Goal: Use online tool/utility: Use online tool/utility

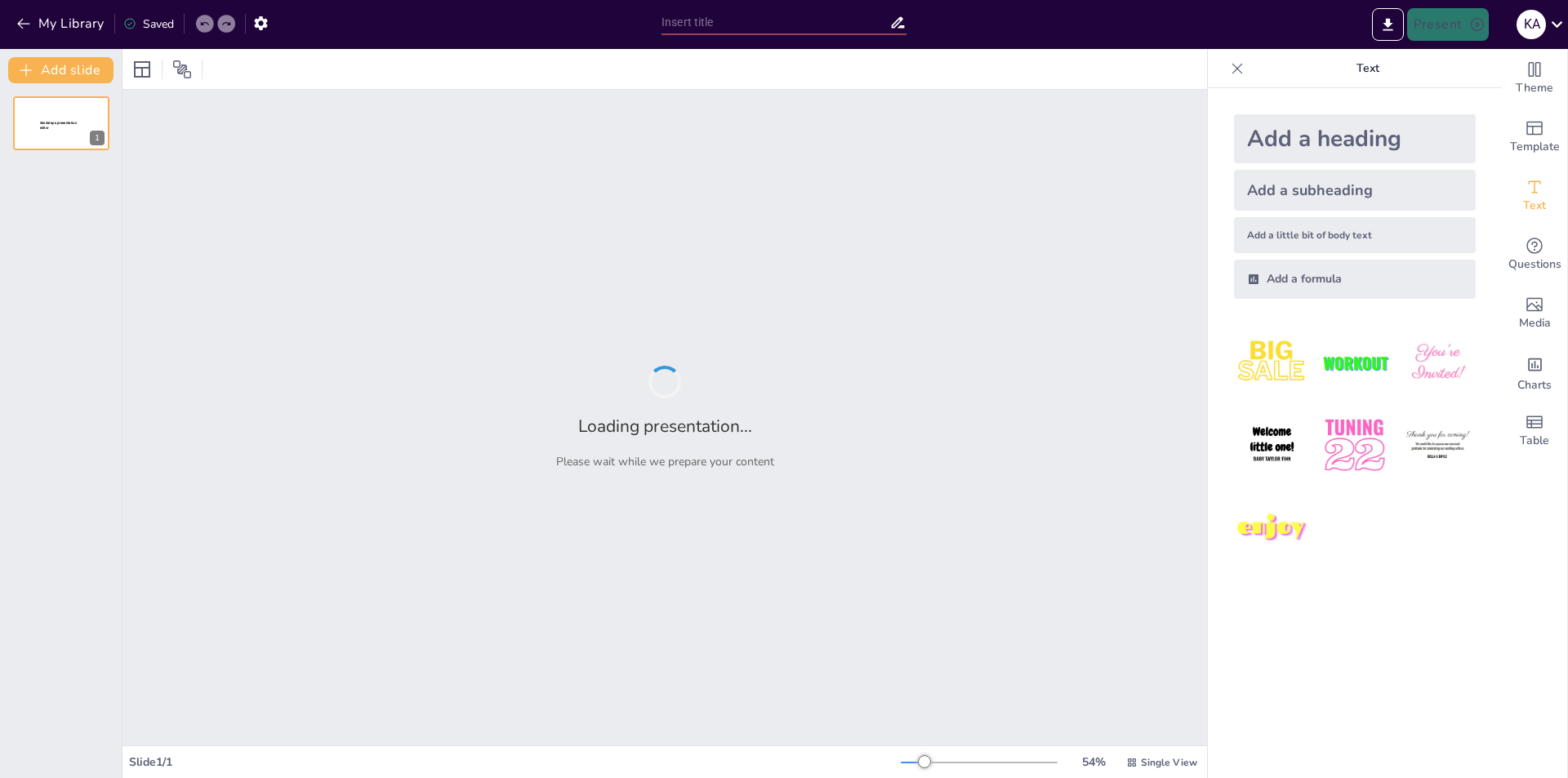
type input "Mastering Query Processing: Techniques and Strategies in DBMS"
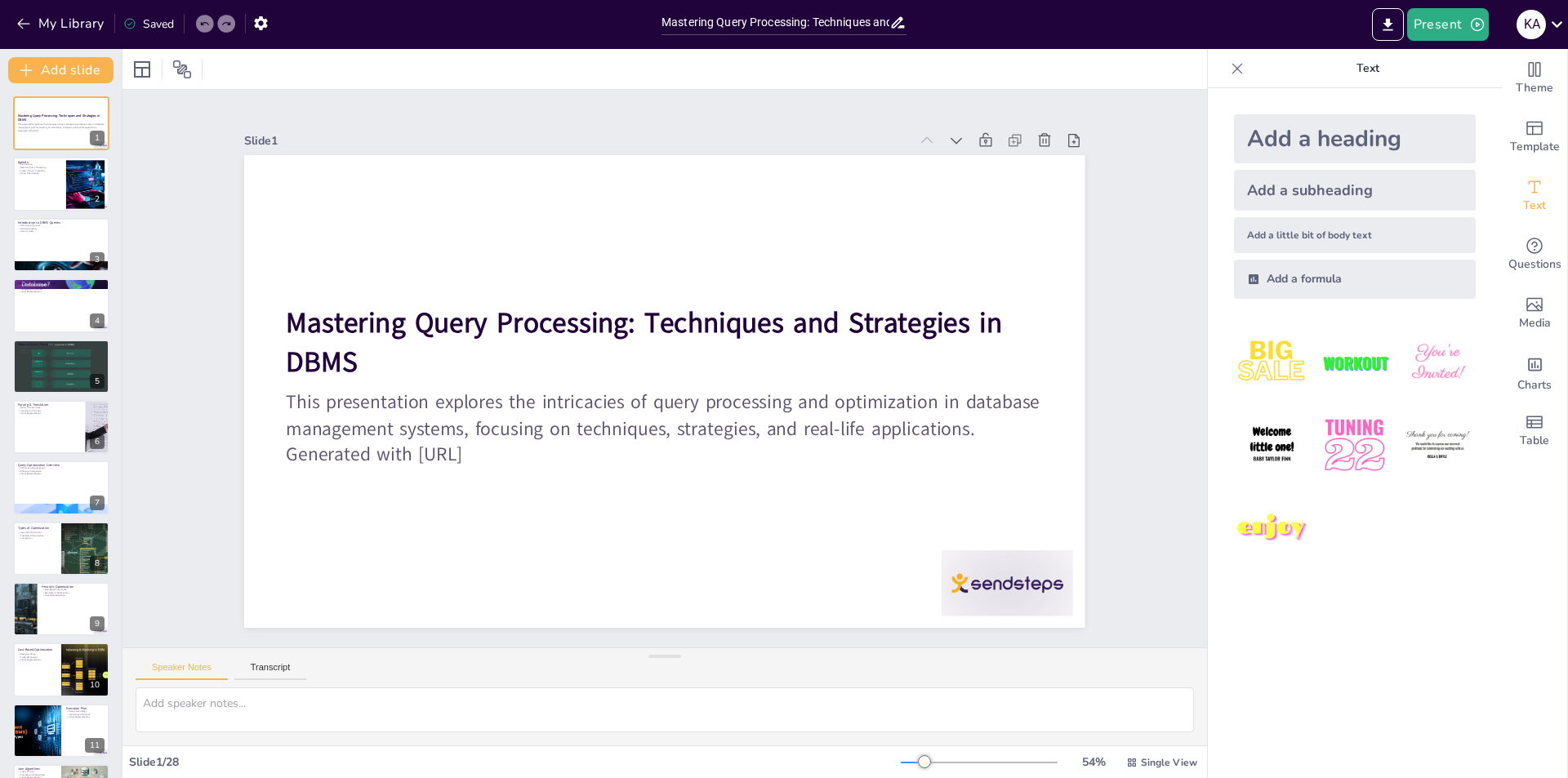
checkbox input "true"
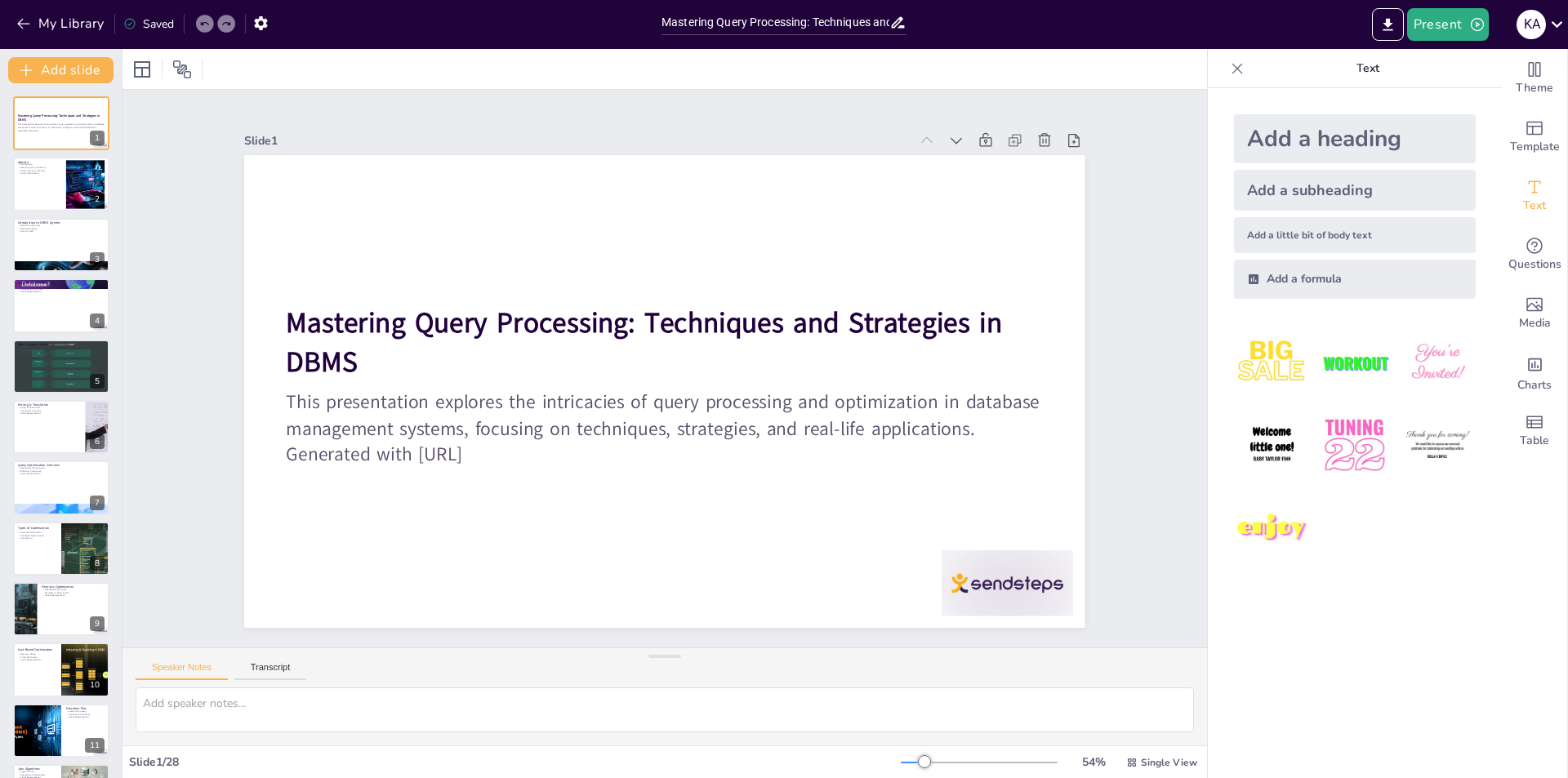
checkbox input "true"
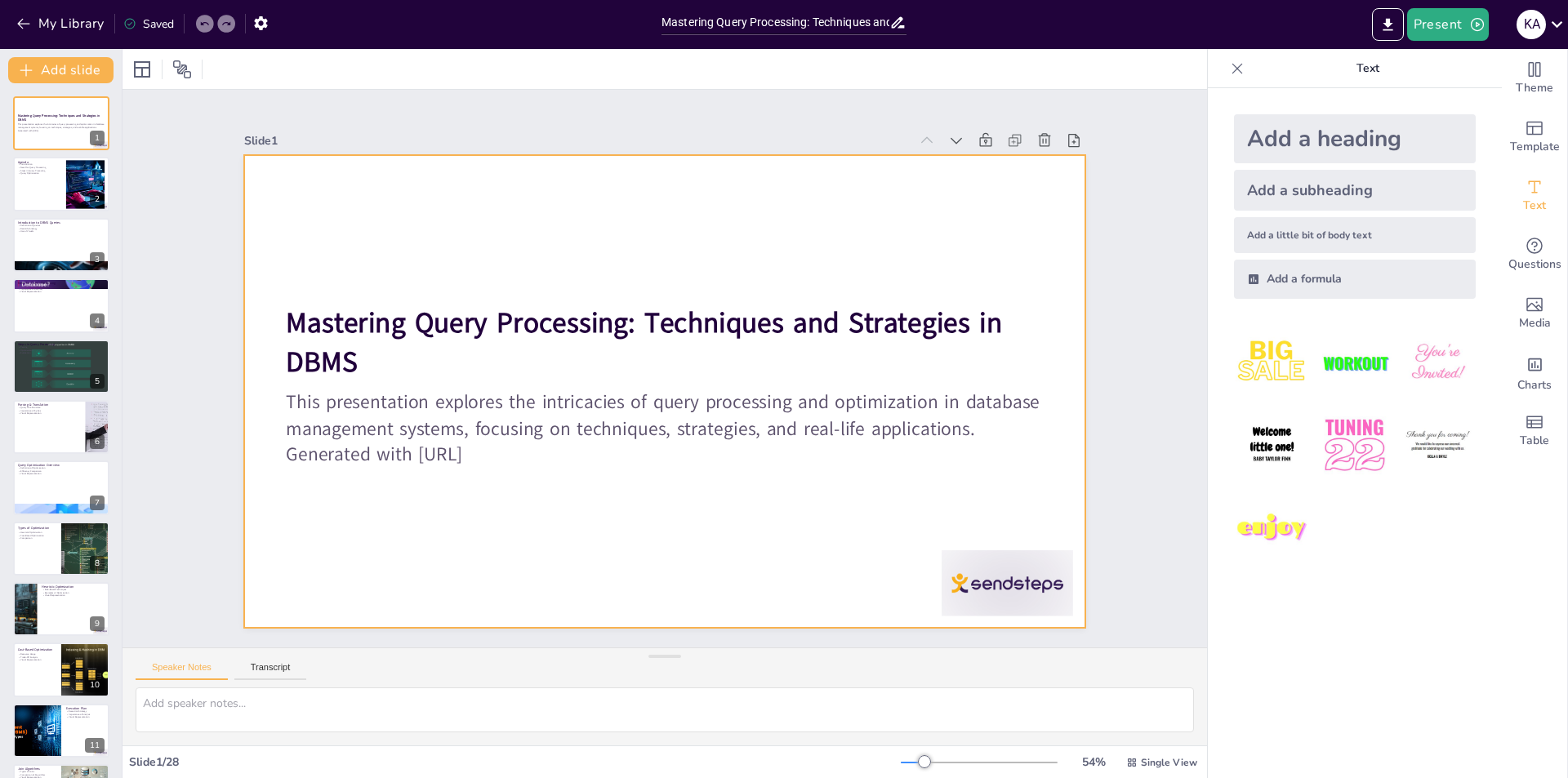
checkbox input "true"
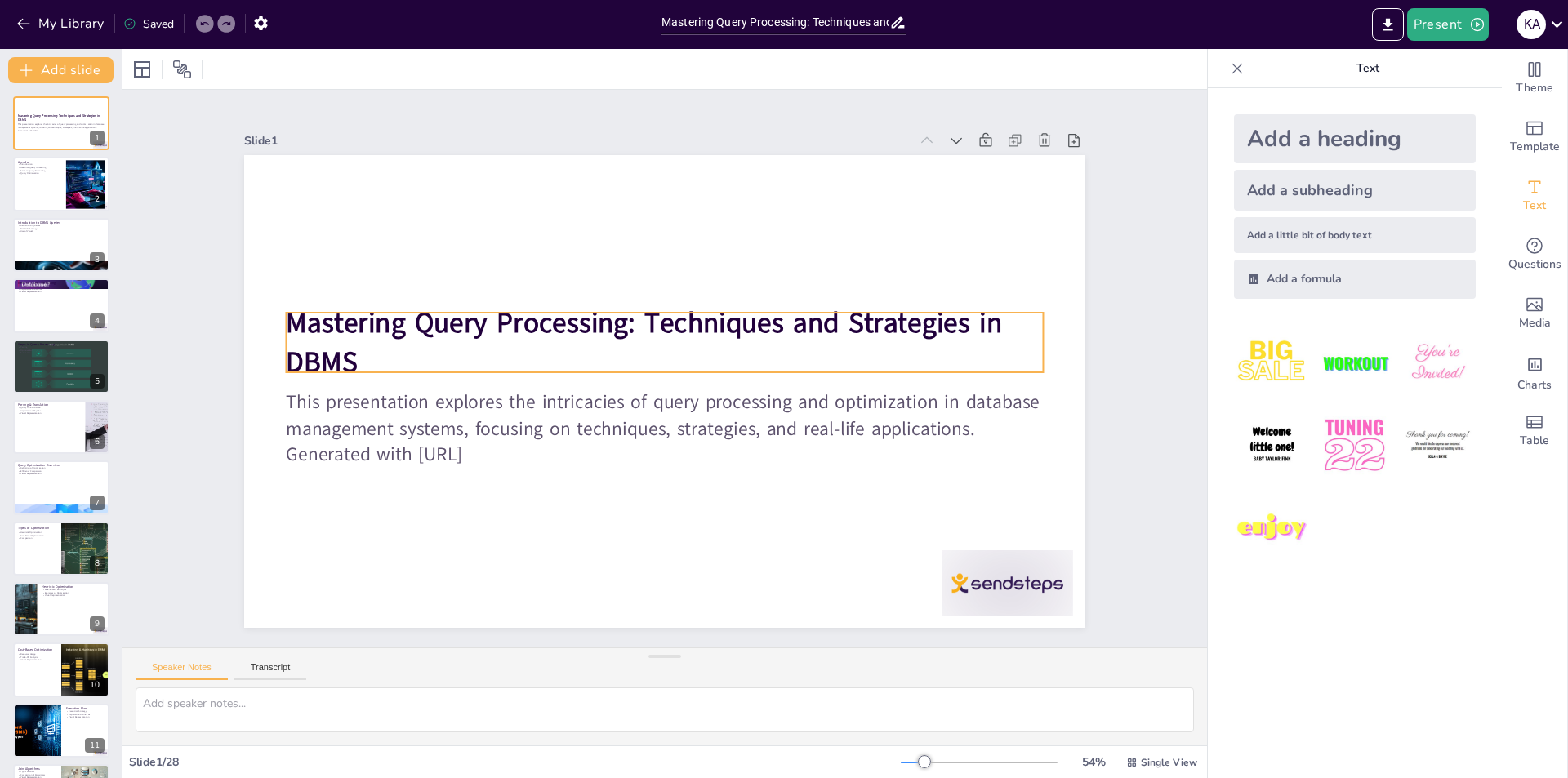
checkbox input "true"
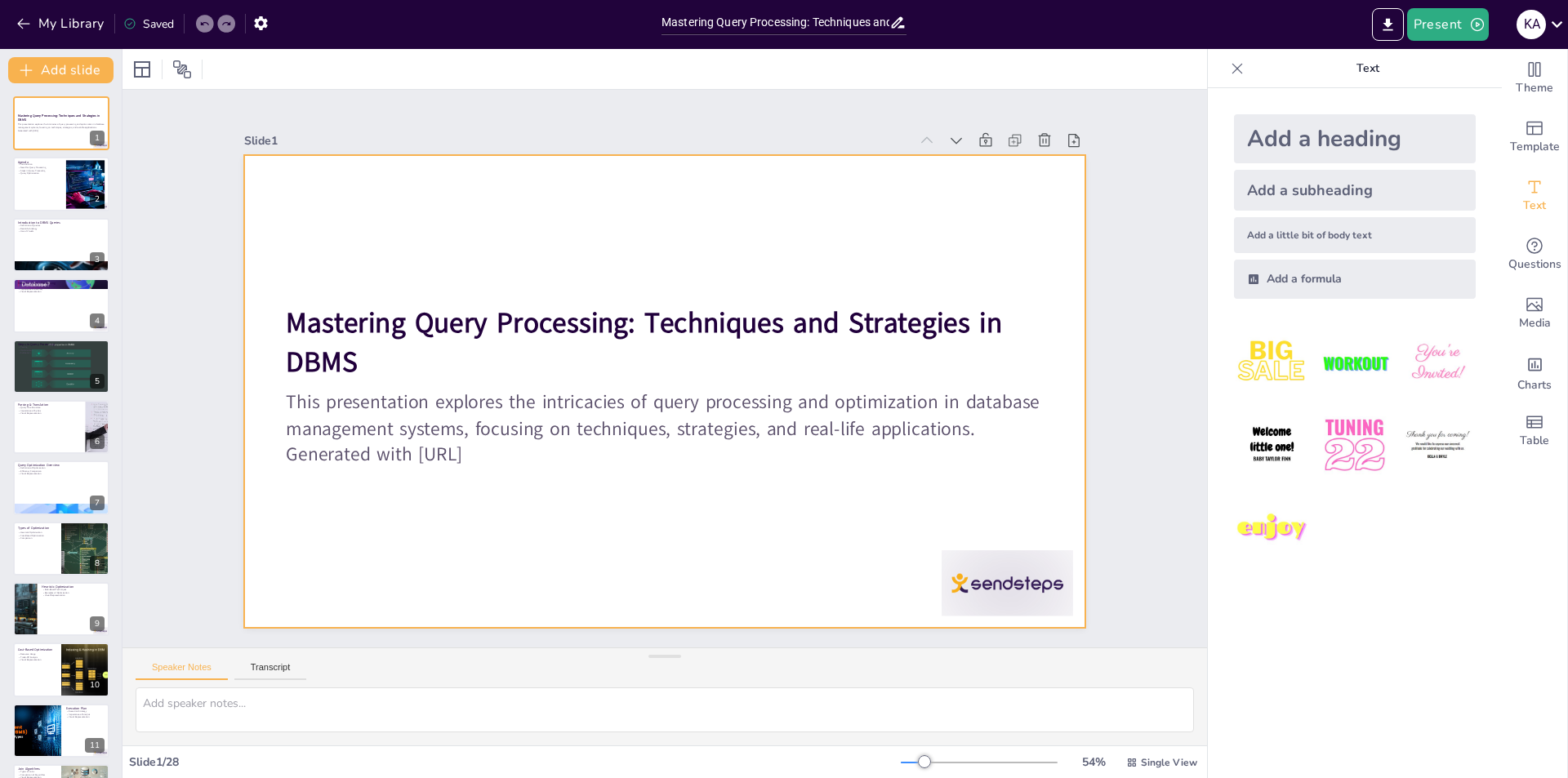
checkbox input "true"
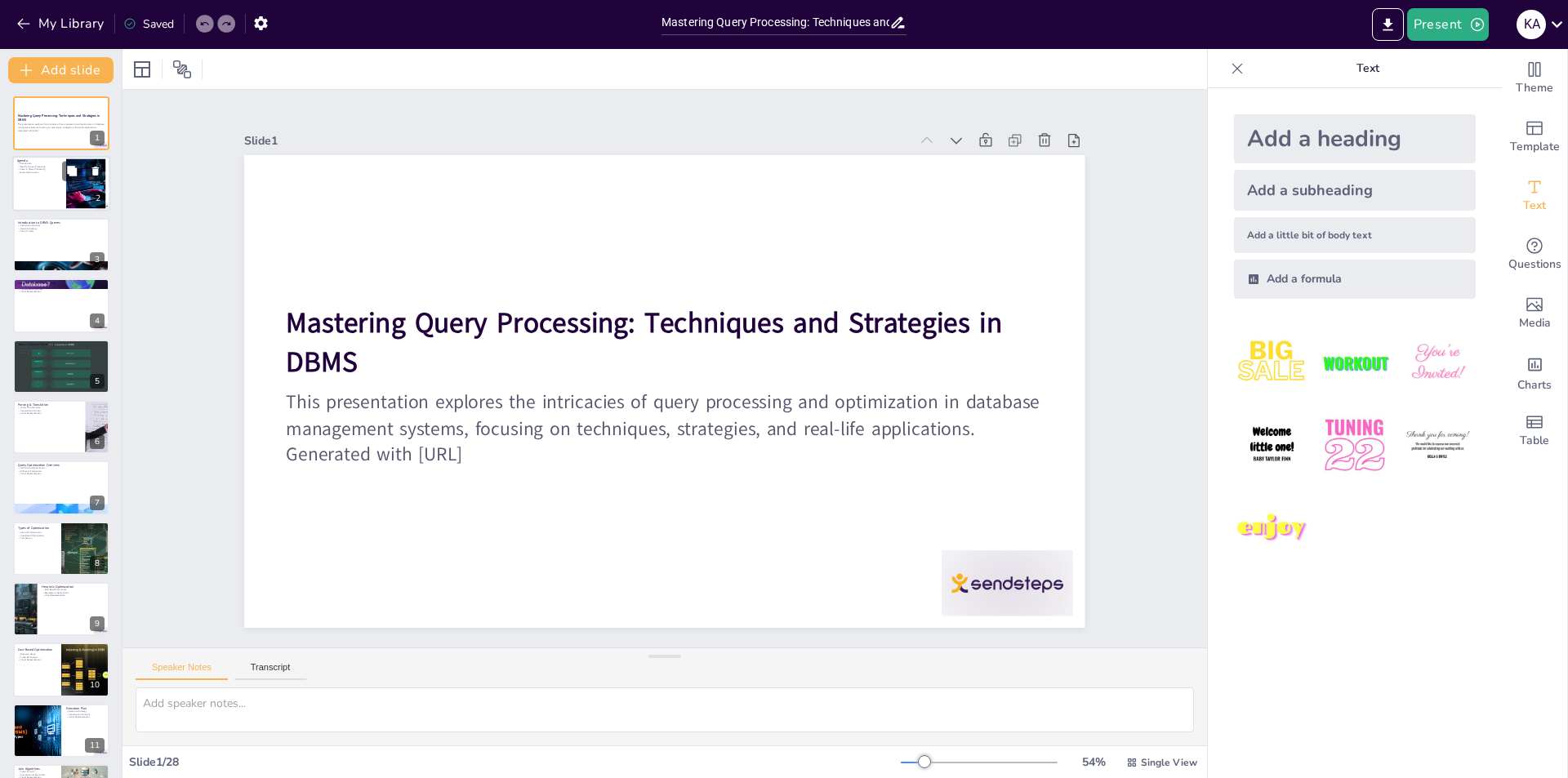
checkbox input "true"
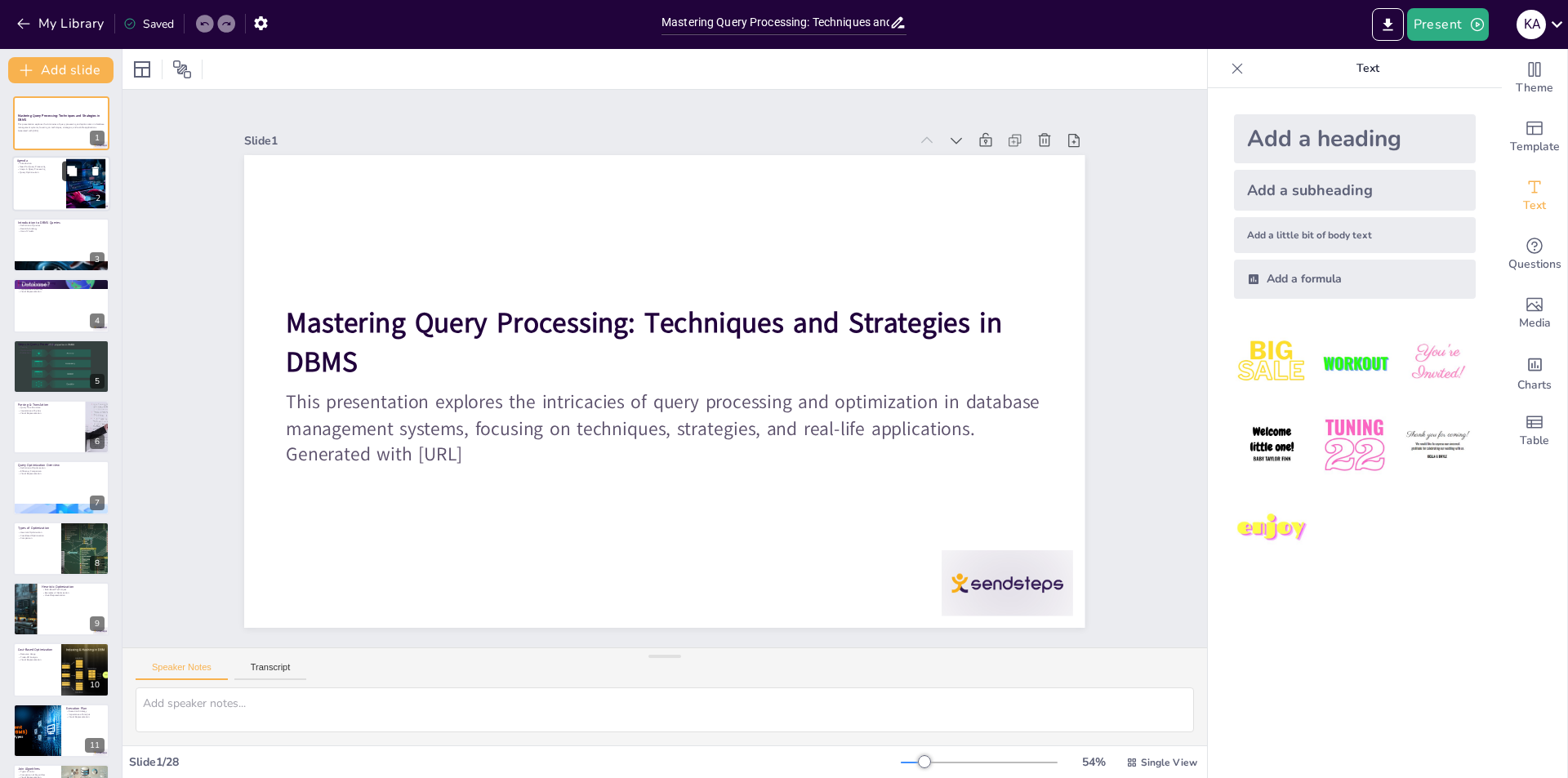
checkbox input "true"
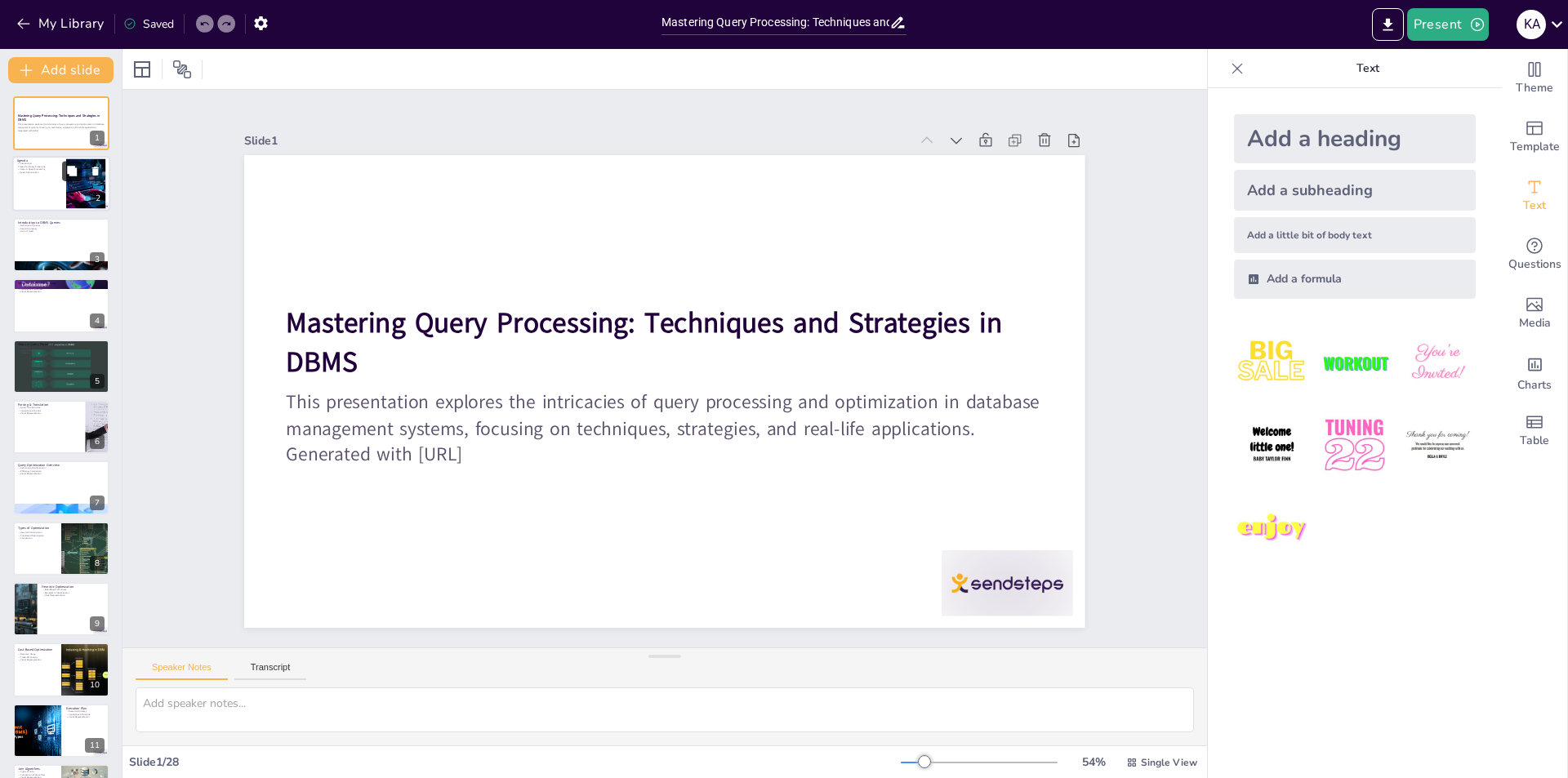
click at [67, 175] on icon at bounding box center [72, 171] width 12 height 12
type textarea "This point highlights the importance of providing a clear agenda to guide the a…"
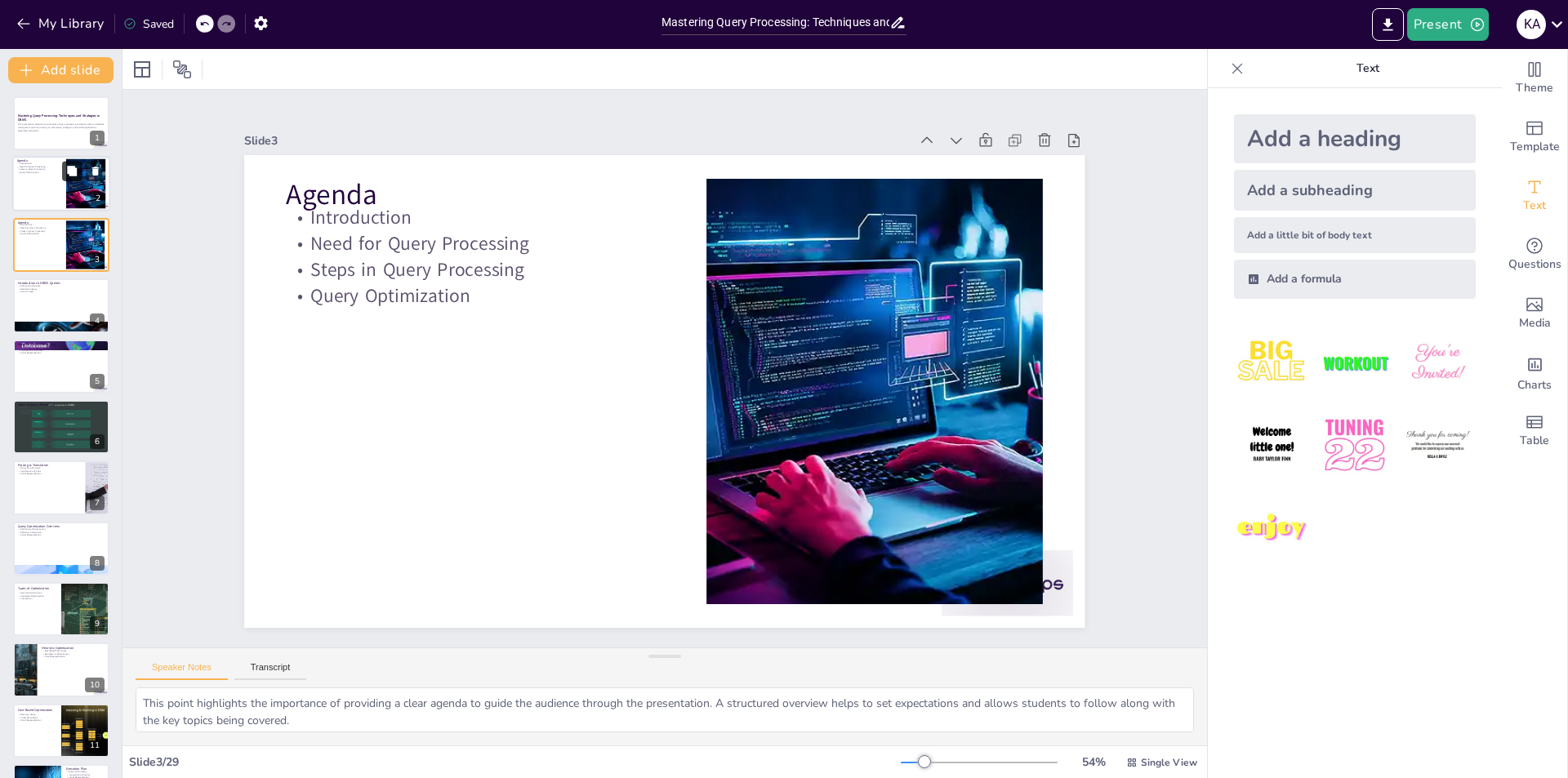
checkbox input "true"
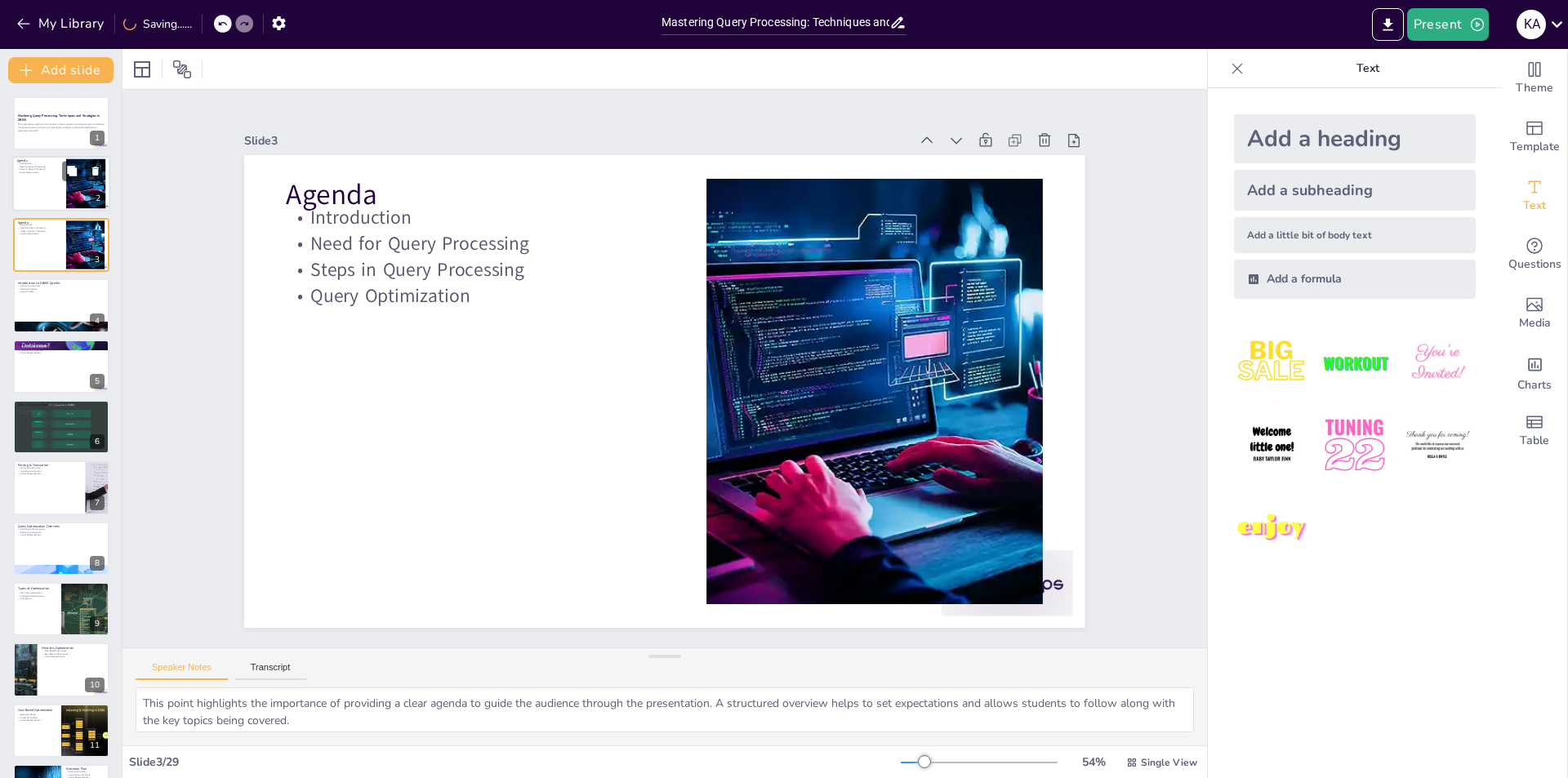
click at [98, 167] on icon at bounding box center [96, 171] width 7 height 9
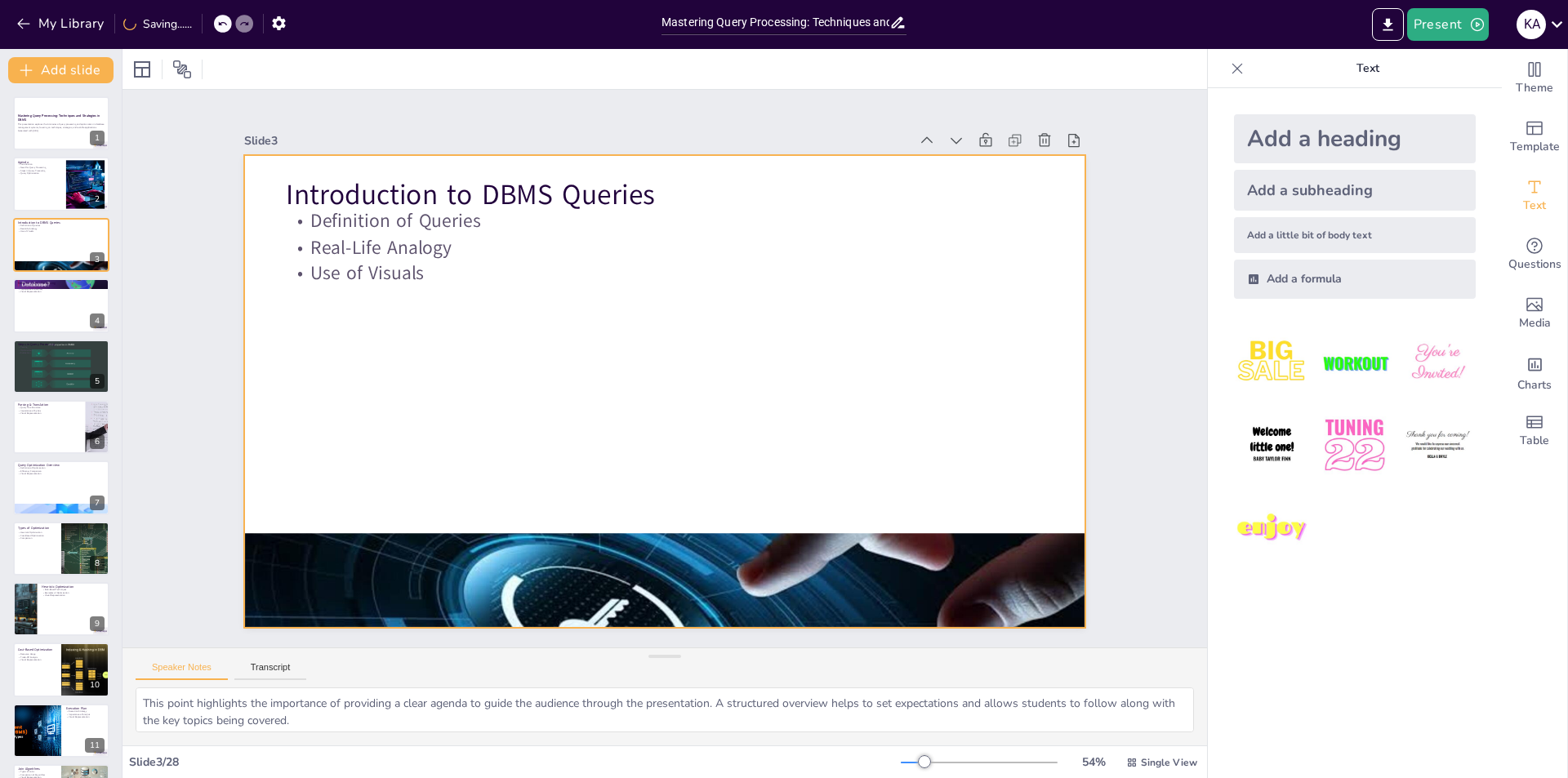
type textarea "This point highlights the fundamental definition of DBMS queries, which is cruc…"
checkbox input "true"
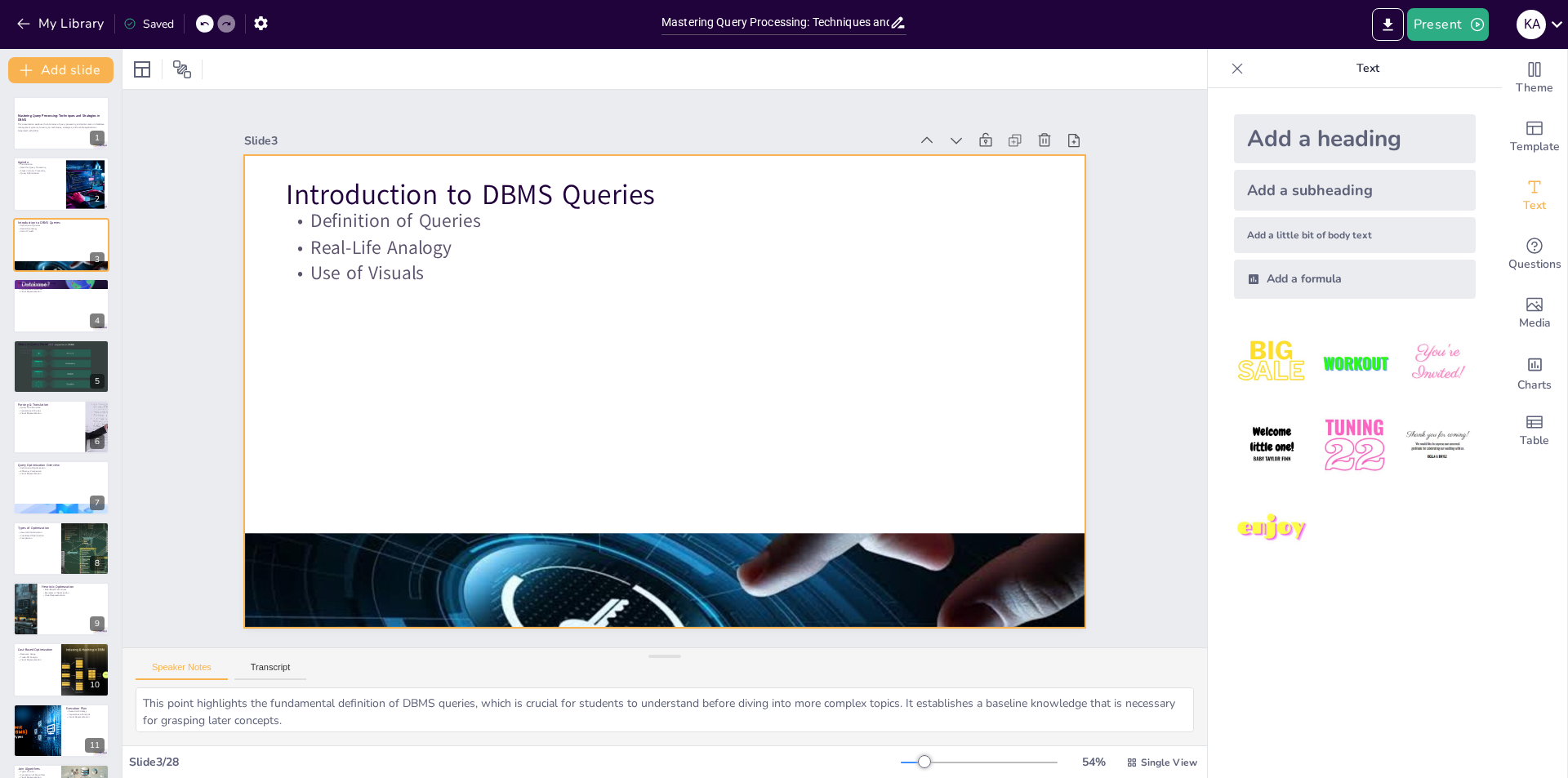
checkbox input "true"
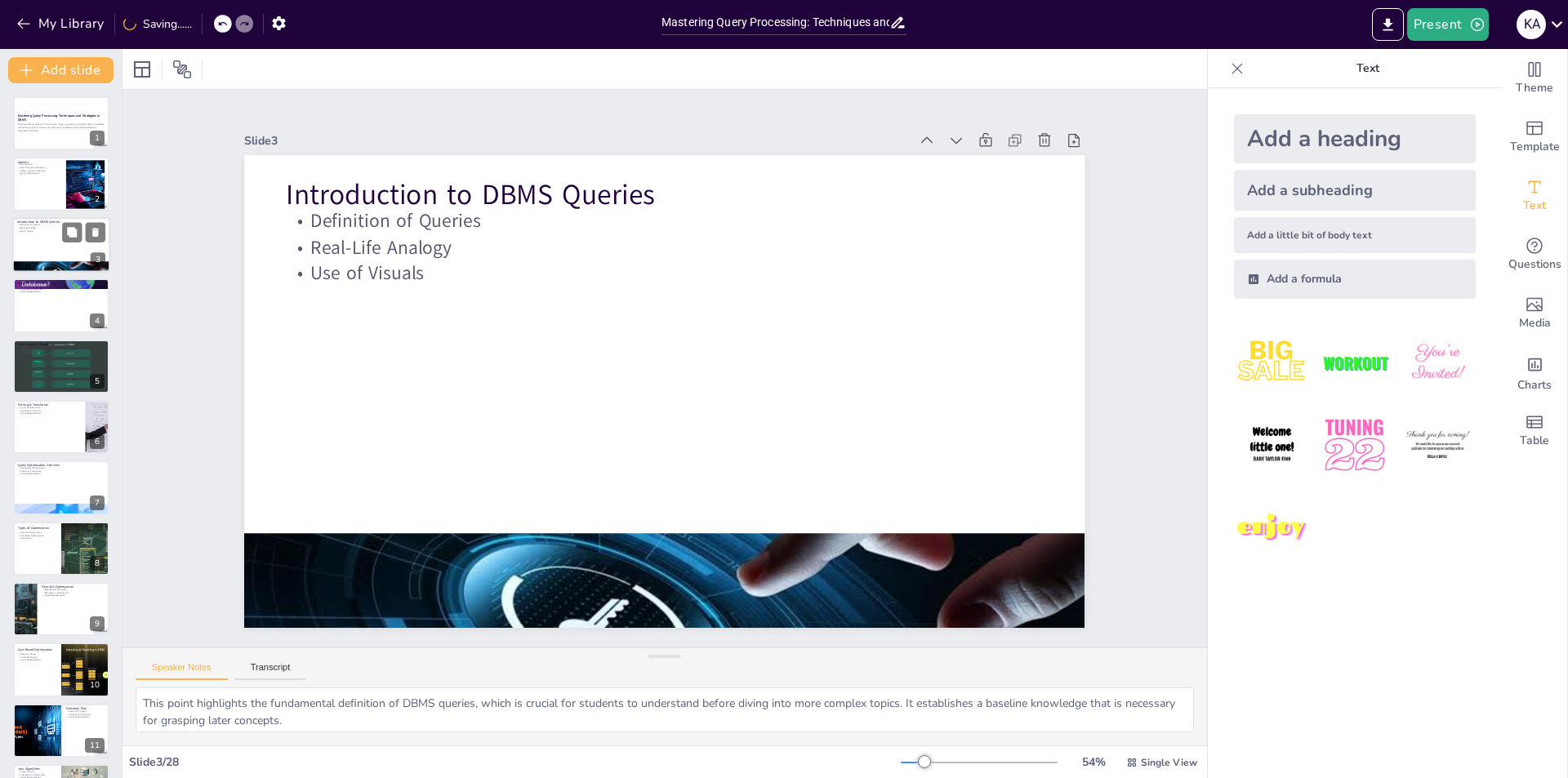
checkbox input "true"
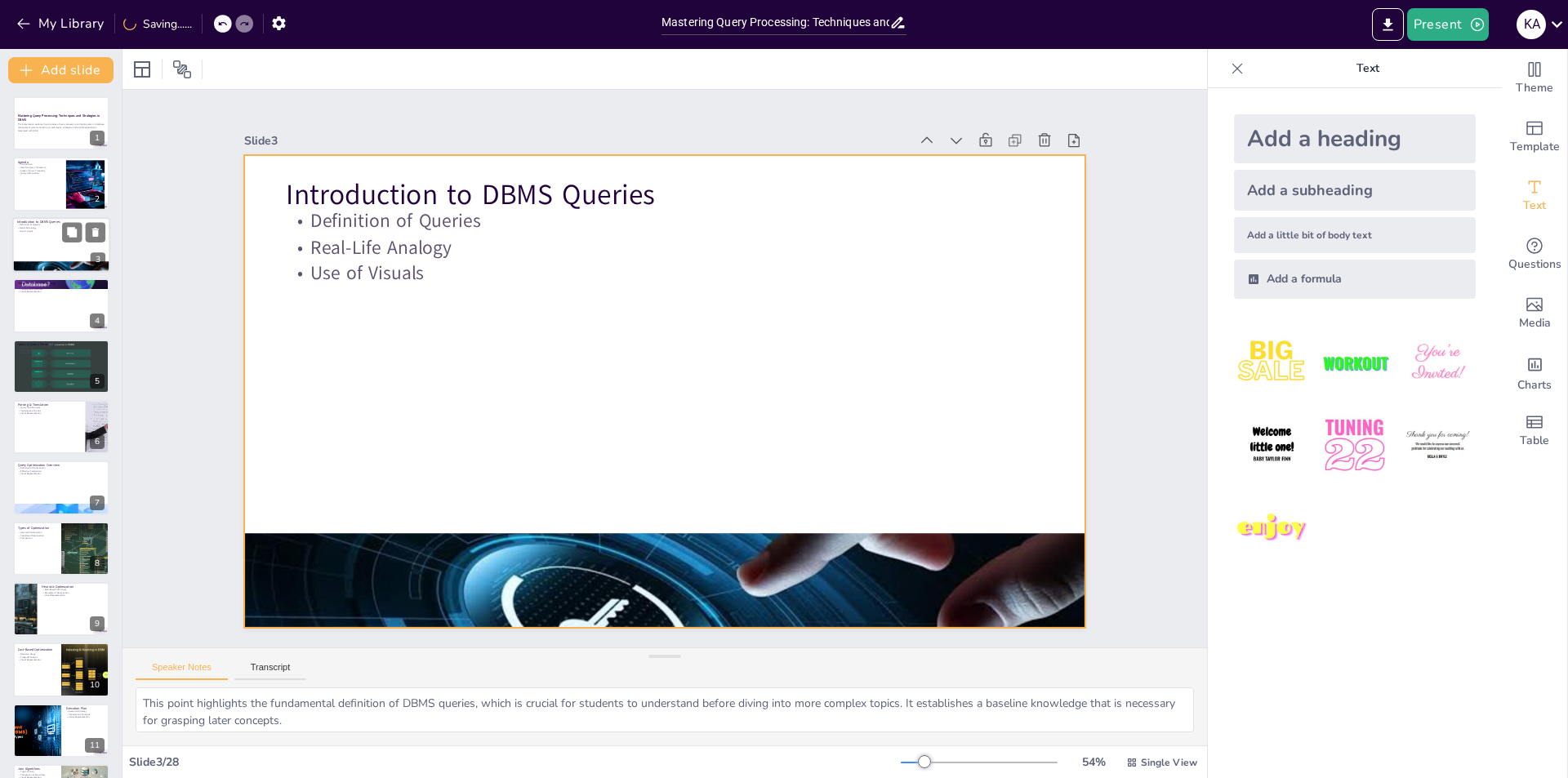
click at [58, 241] on div at bounding box center [62, 244] width 98 height 56
checkbox input "true"
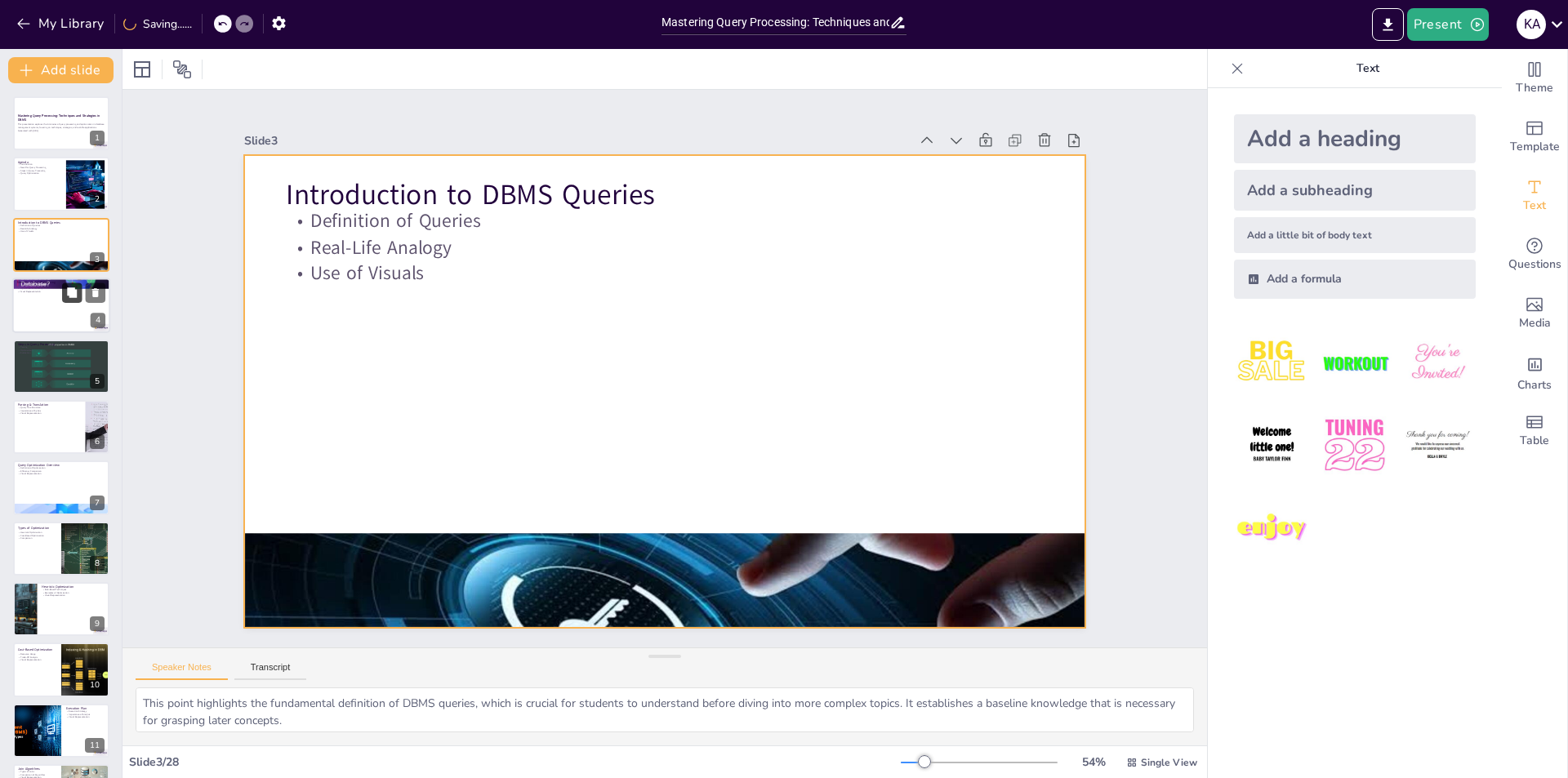
checkbox input "true"
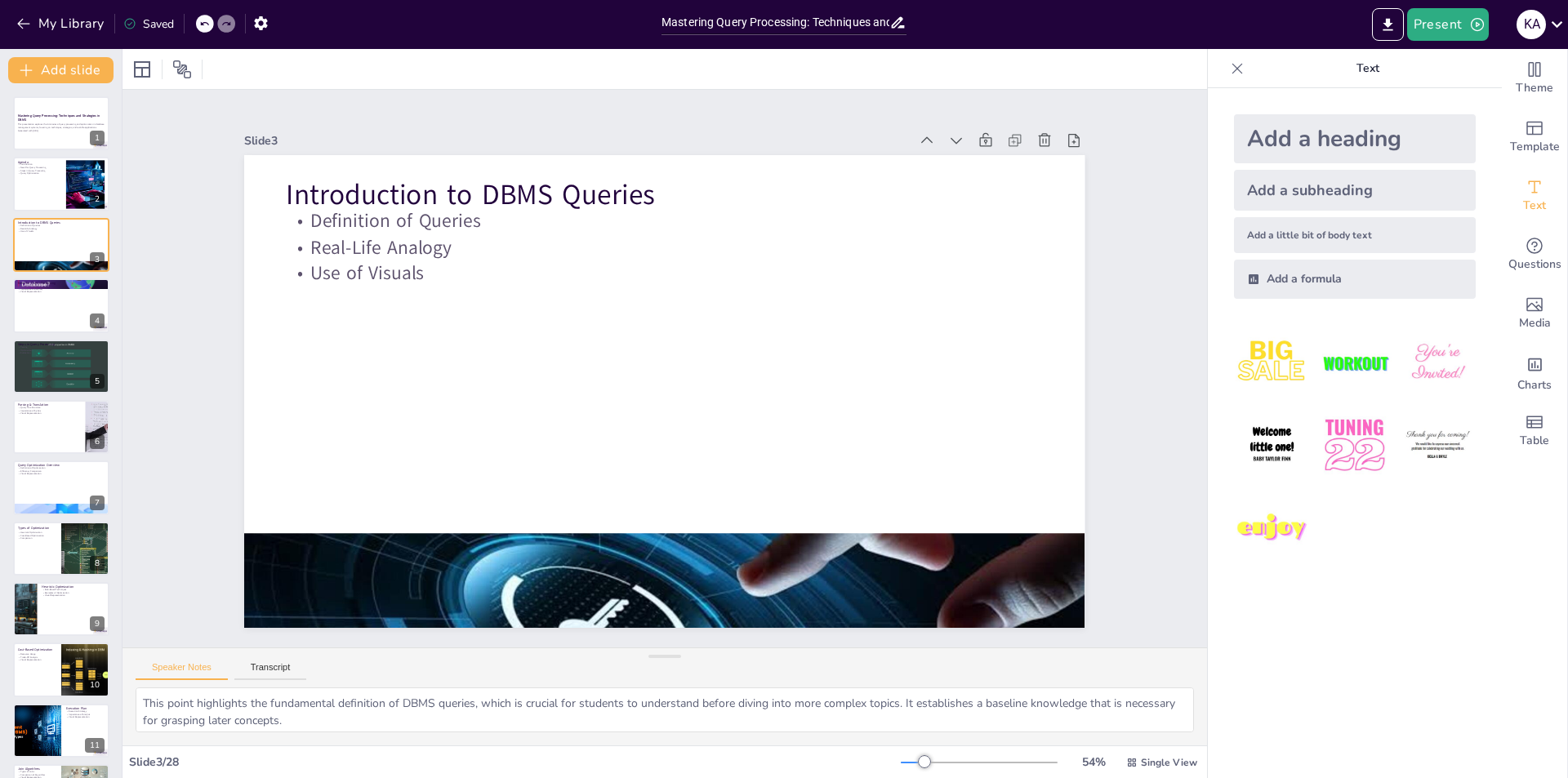
scroll to position [164, 0]
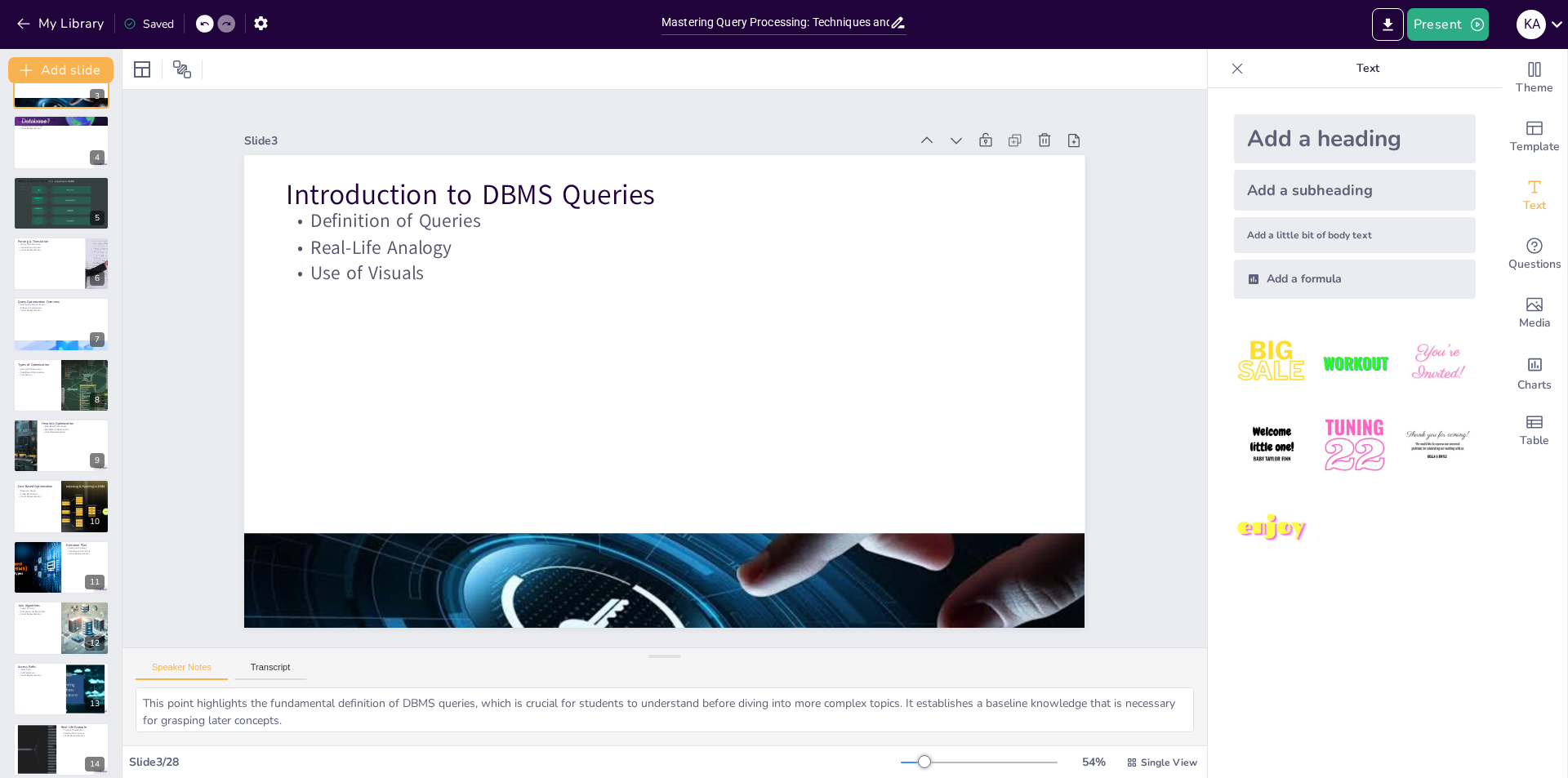
checkbox input "true"
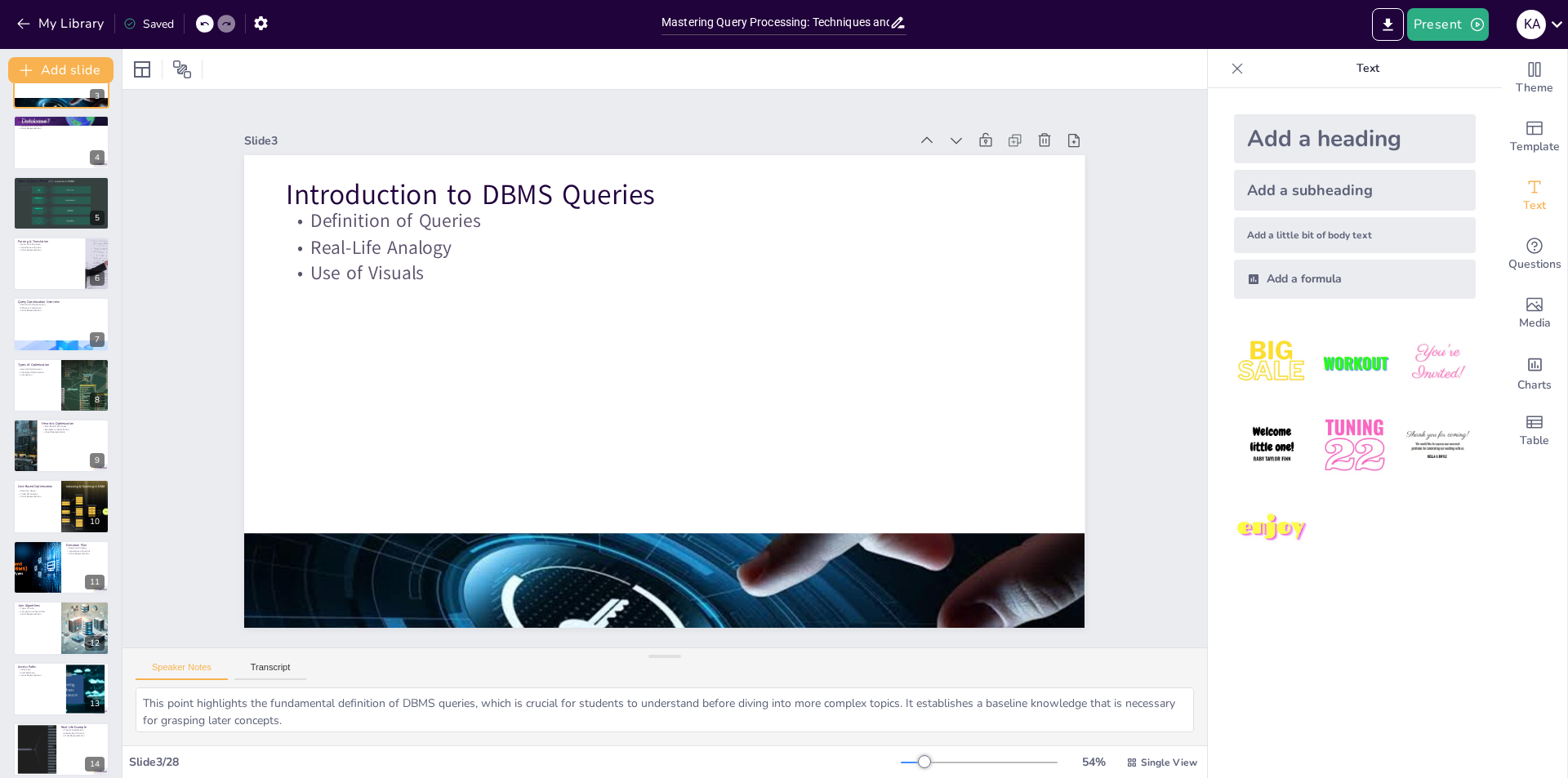
checkbox input "true"
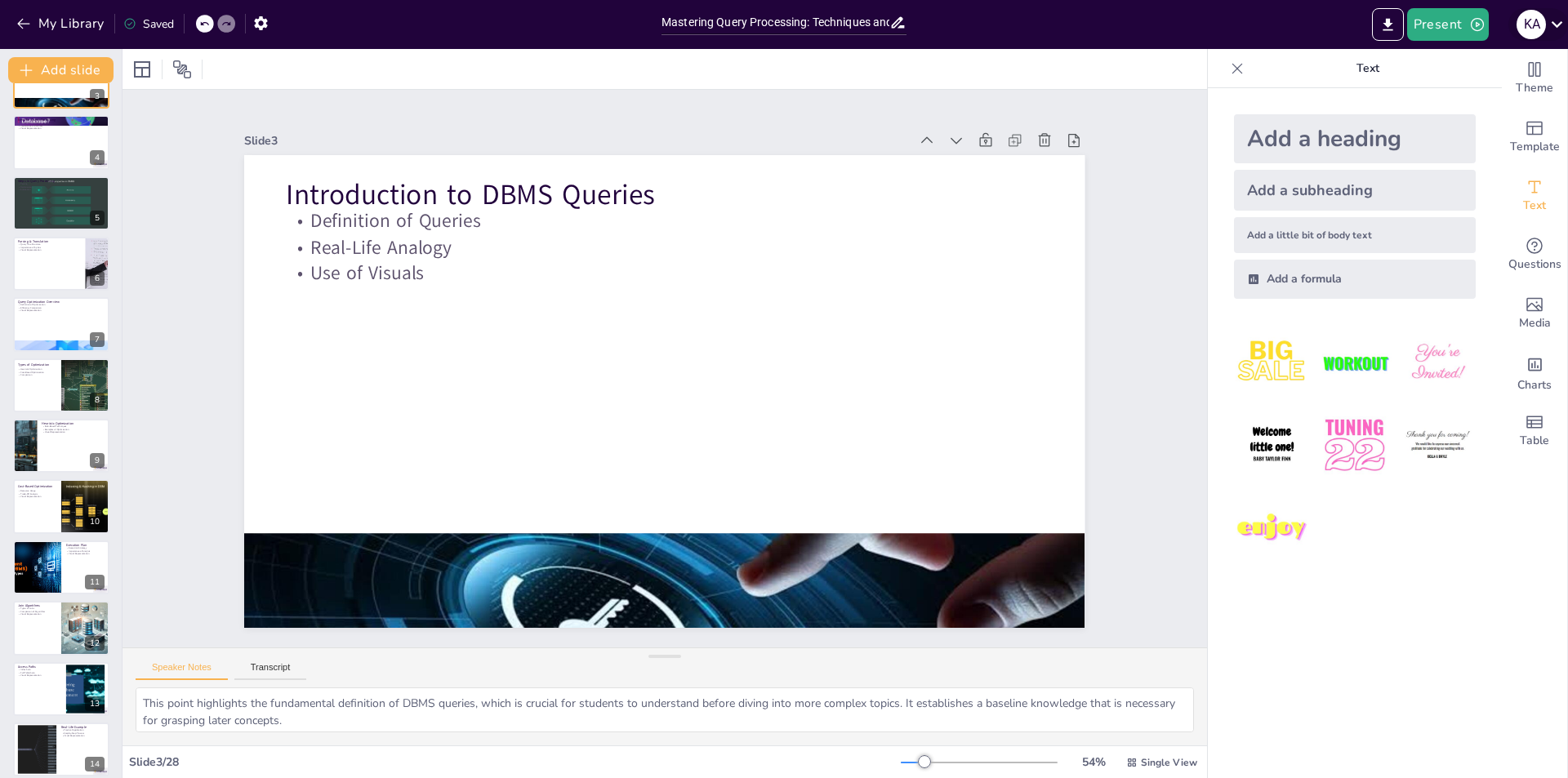
click at [1555, 20] on icon at bounding box center [1557, 24] width 22 height 22
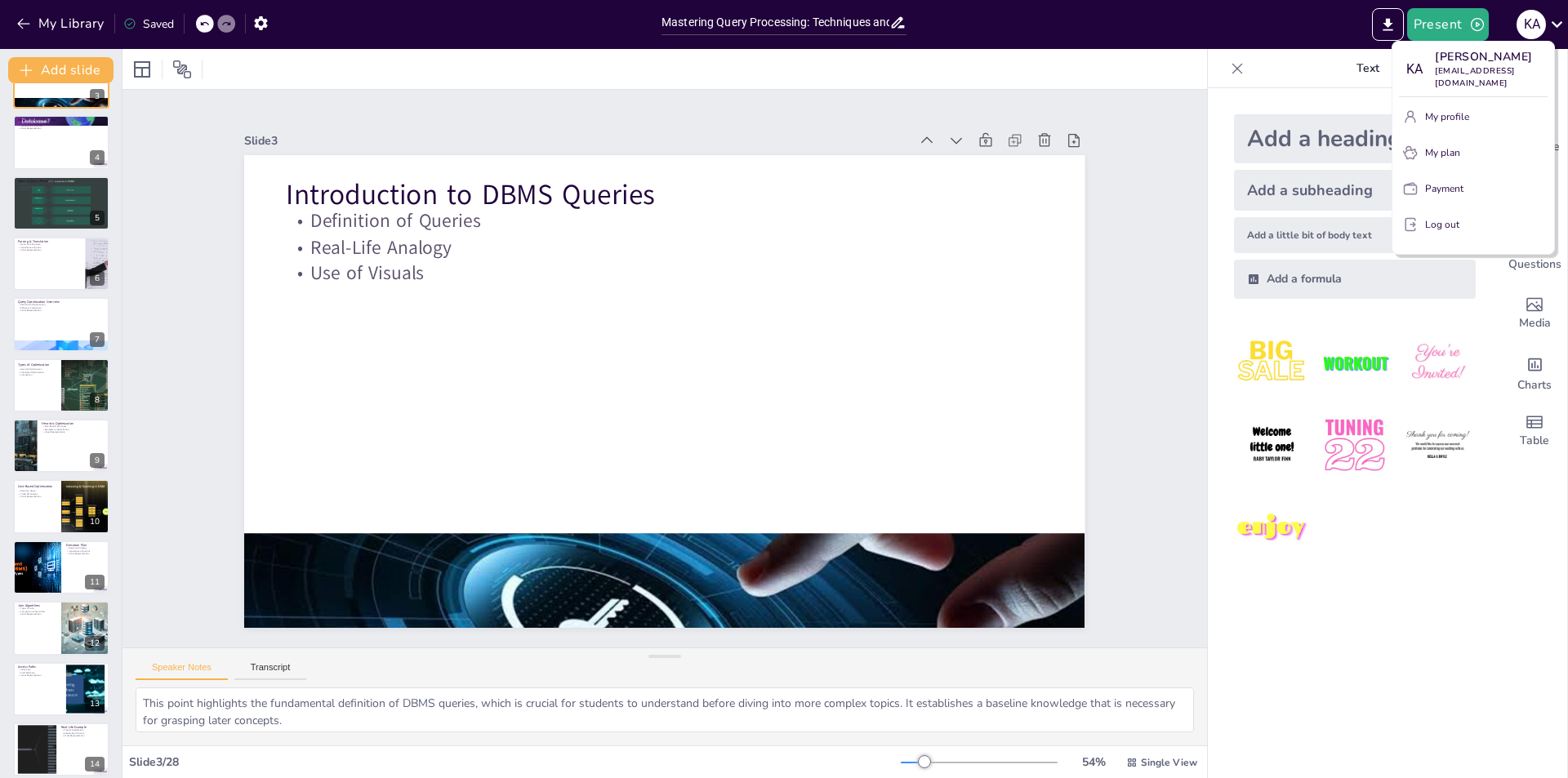
scroll to position [450, 0]
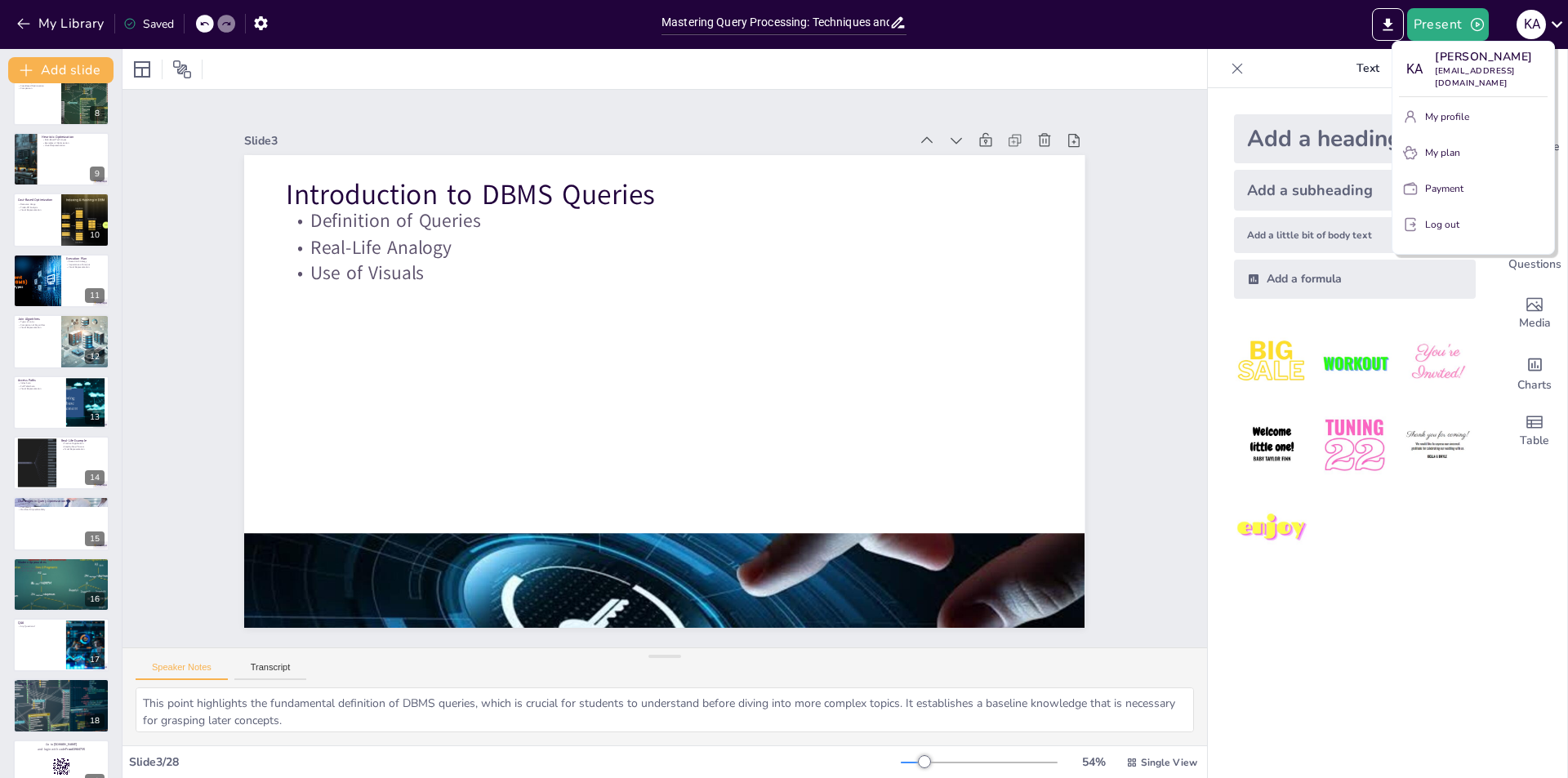
checkbox input "true"
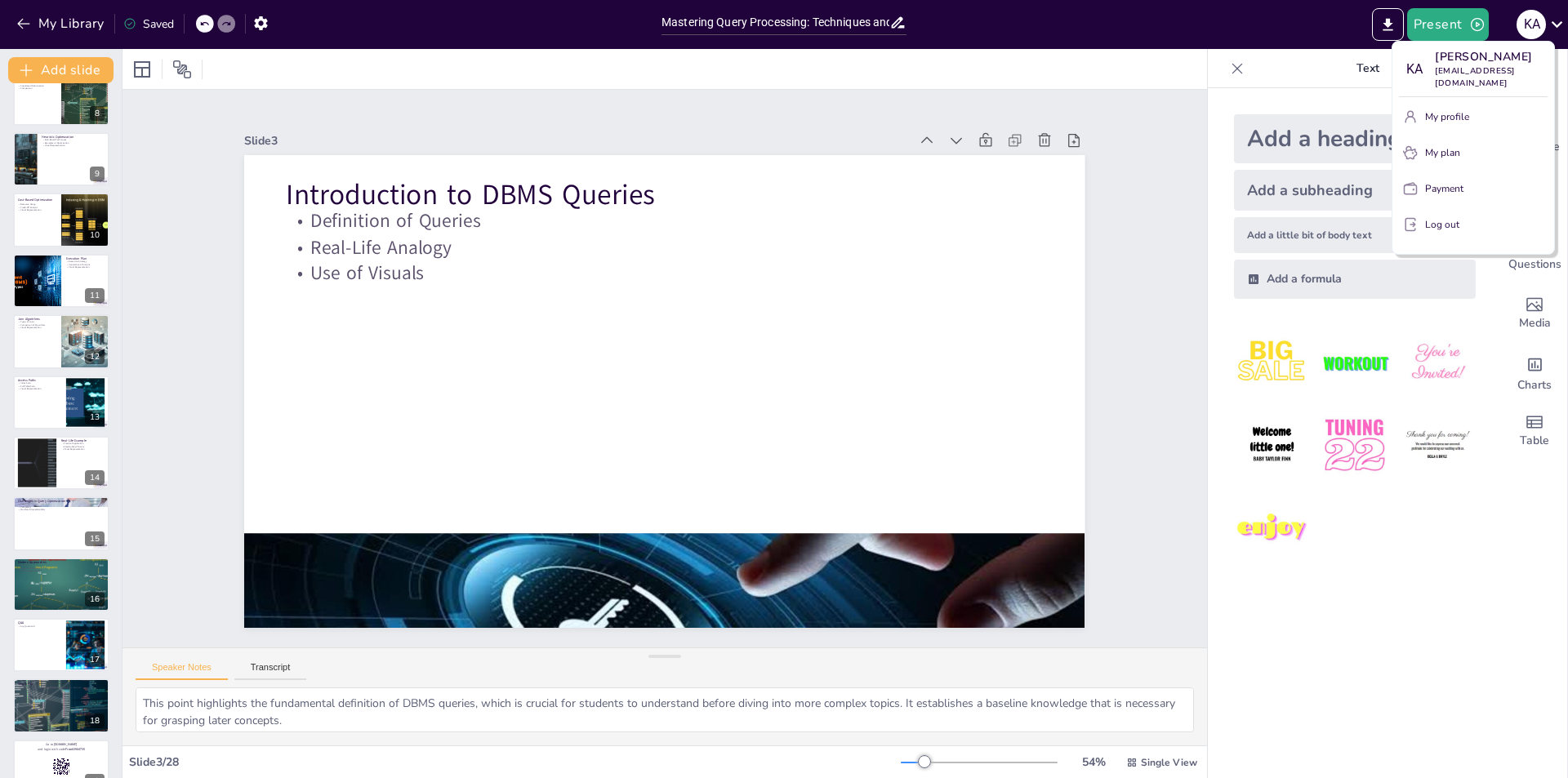
checkbox input "true"
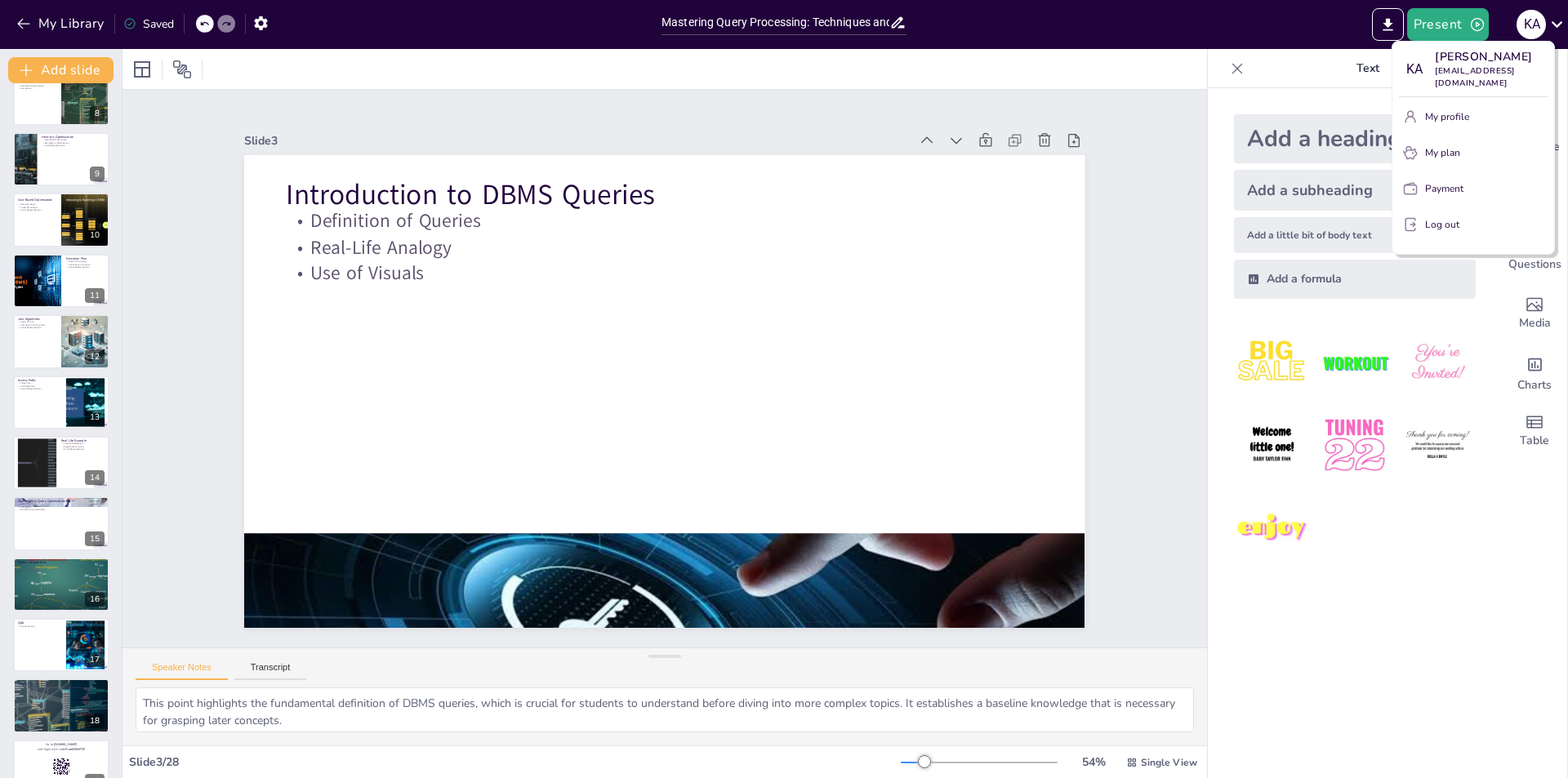
click at [1466, 213] on button "Log out" at bounding box center [1473, 224] width 149 height 26
